Goal: Task Accomplishment & Management: Use online tool/utility

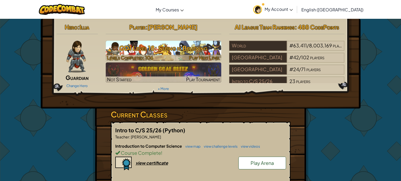
click at [184, 48] on h3 "GD1 Level 18: Seeing is Believing" at bounding box center [164, 48] width 116 height 12
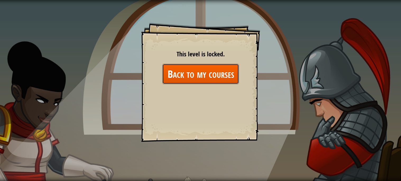
click at [211, 70] on link "Back to my courses" at bounding box center [200, 74] width 77 height 20
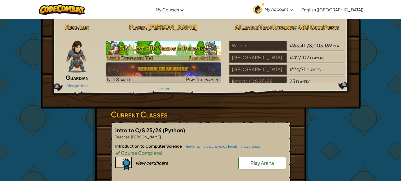
click at [114, 51] on h3 "GD1 Level 18: Seeing is Believing" at bounding box center [164, 48] width 116 height 12
